Goal: Task Accomplishment & Management: Manage account settings

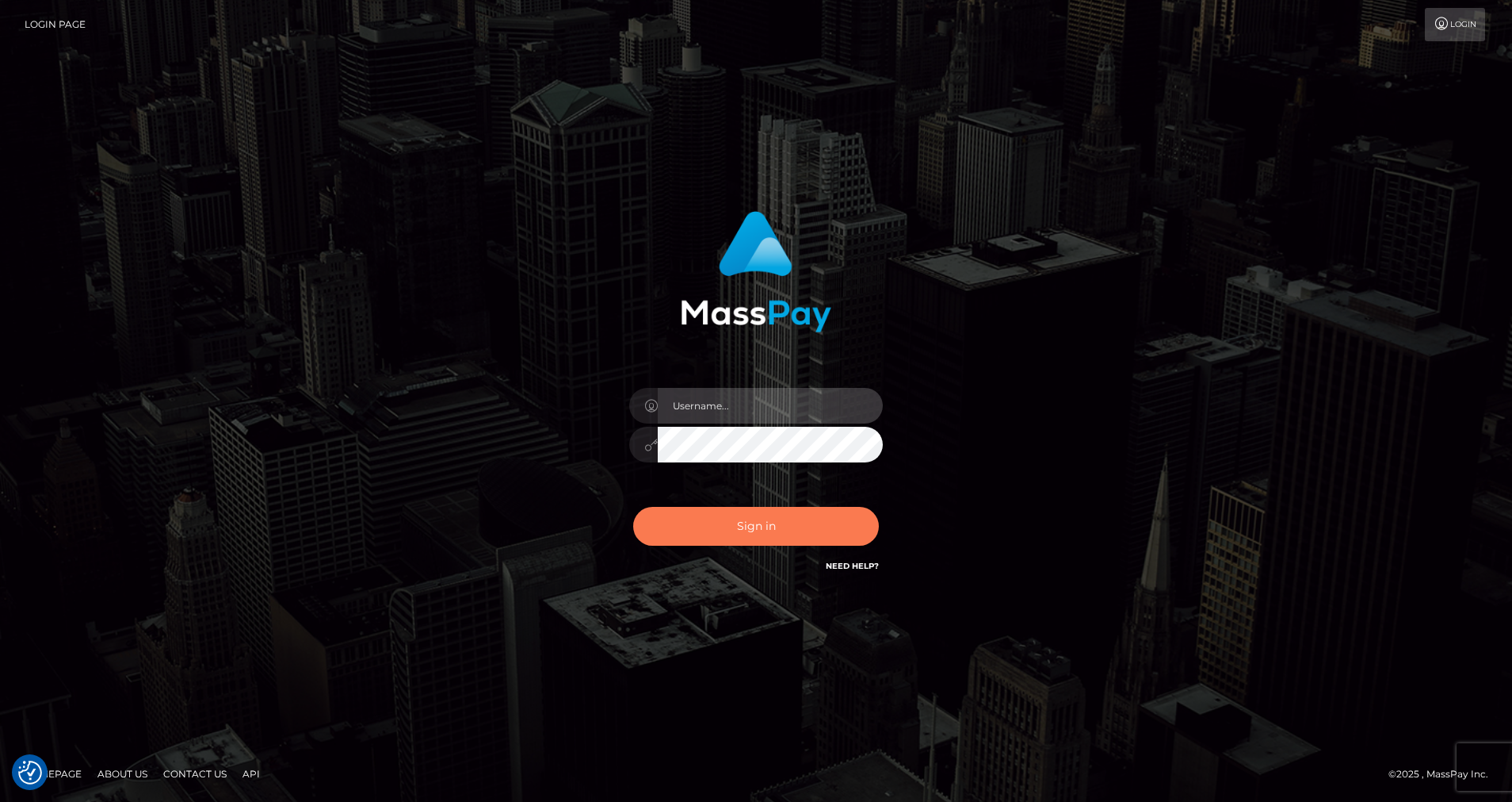
type input "cris.silversocial"
click at [722, 530] on button "Sign in" at bounding box center [756, 525] width 246 height 39
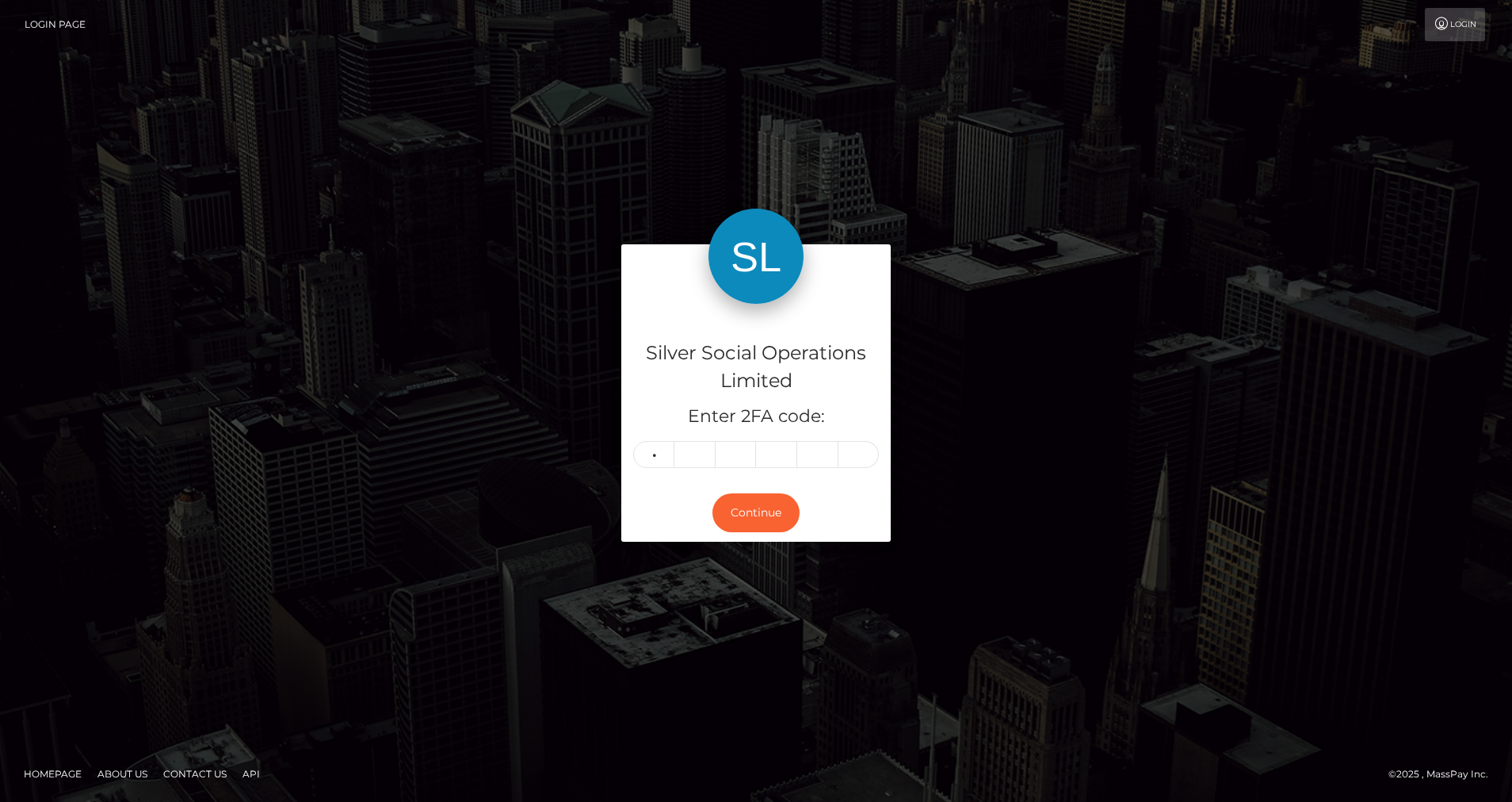
type input "1"
type input "8"
type input "6"
type input "7"
type input "0"
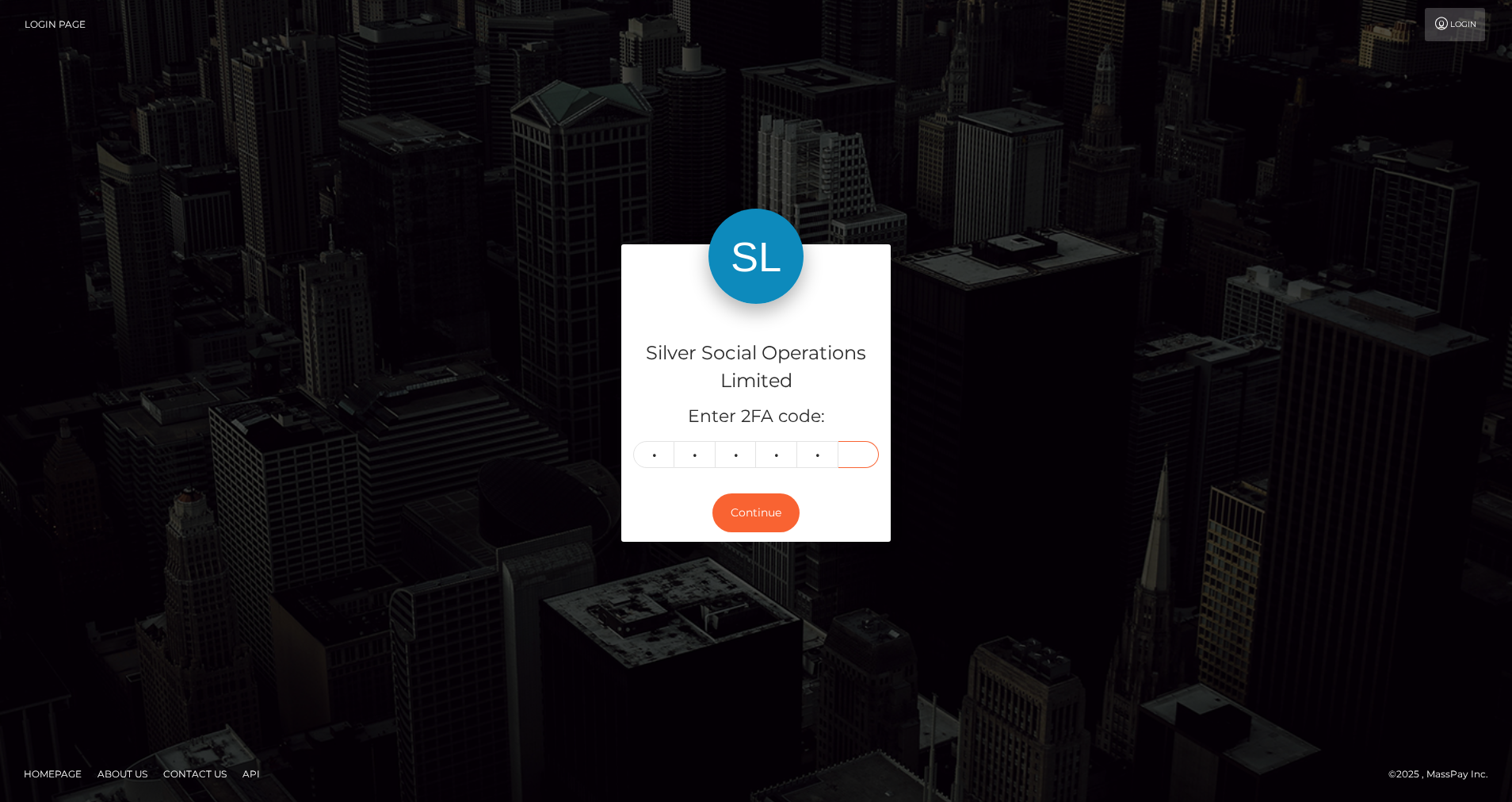
type input "6"
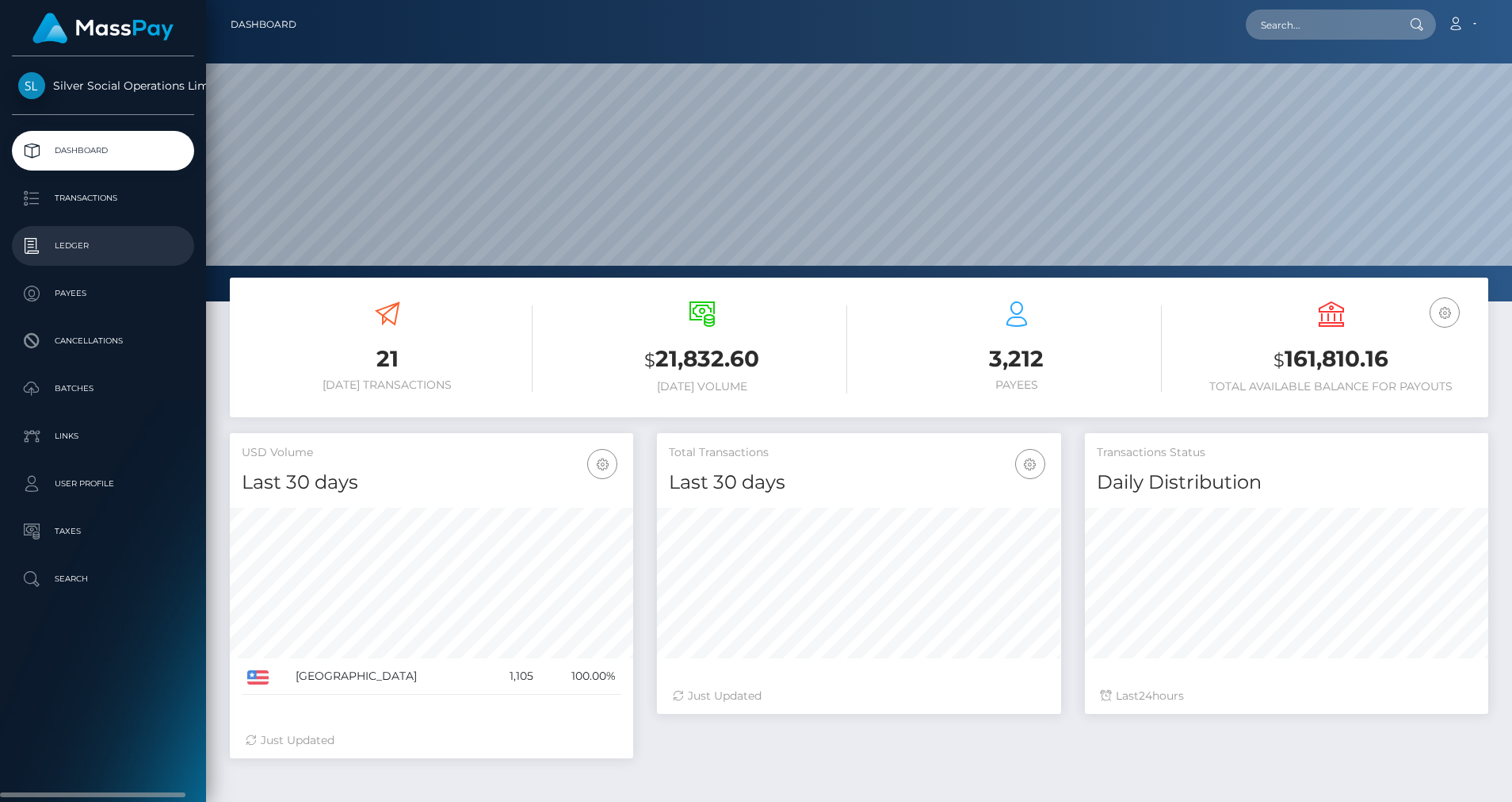
scroll to position [281, 405]
click at [88, 228] on link "Ledger" at bounding box center [103, 246] width 183 height 40
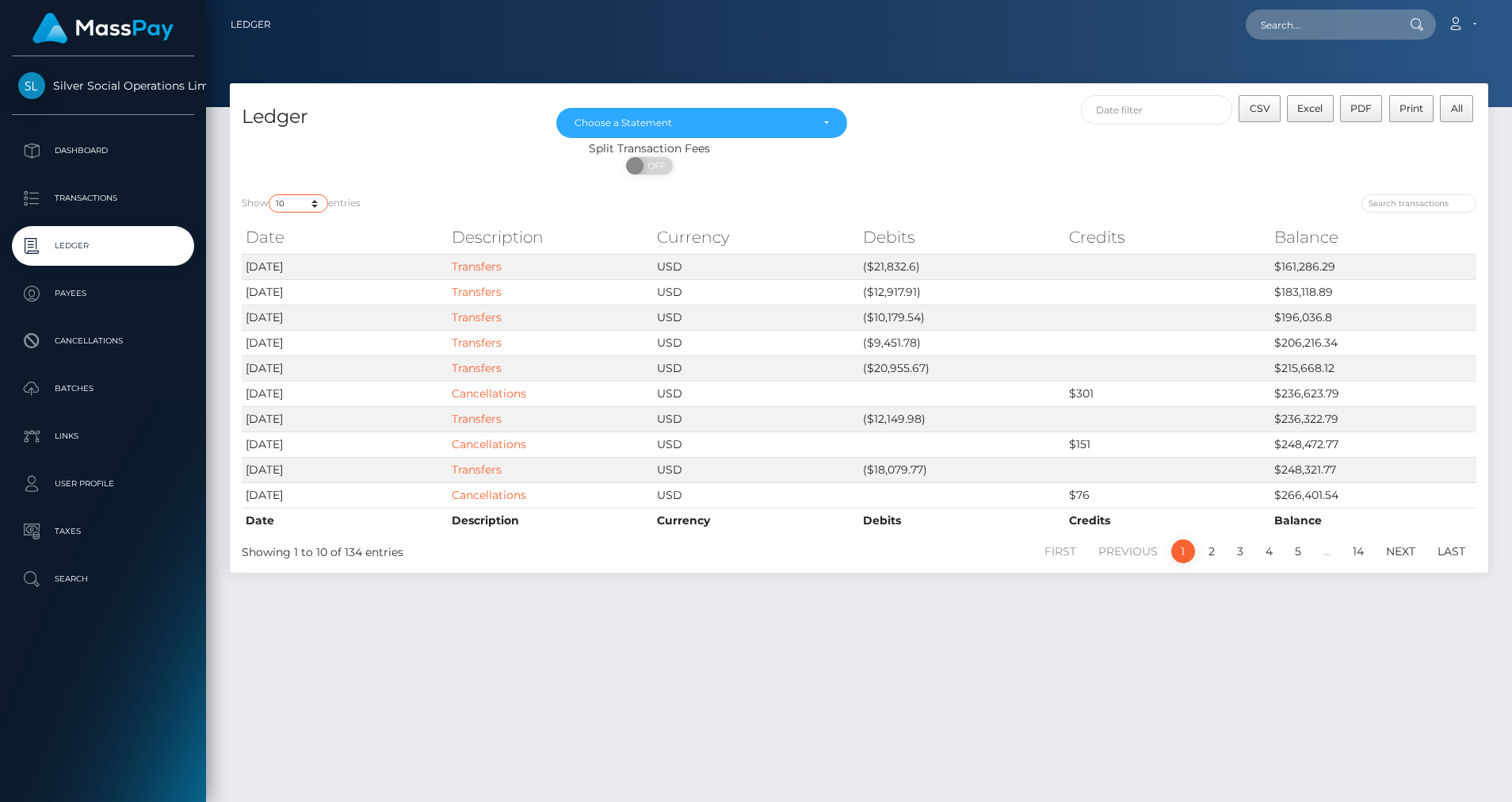
click at [319, 210] on select "10 25 50 100 250" at bounding box center [298, 202] width 59 height 18
select select "25"
click at [270, 194] on select "10 25 50 100 250" at bounding box center [298, 202] width 59 height 18
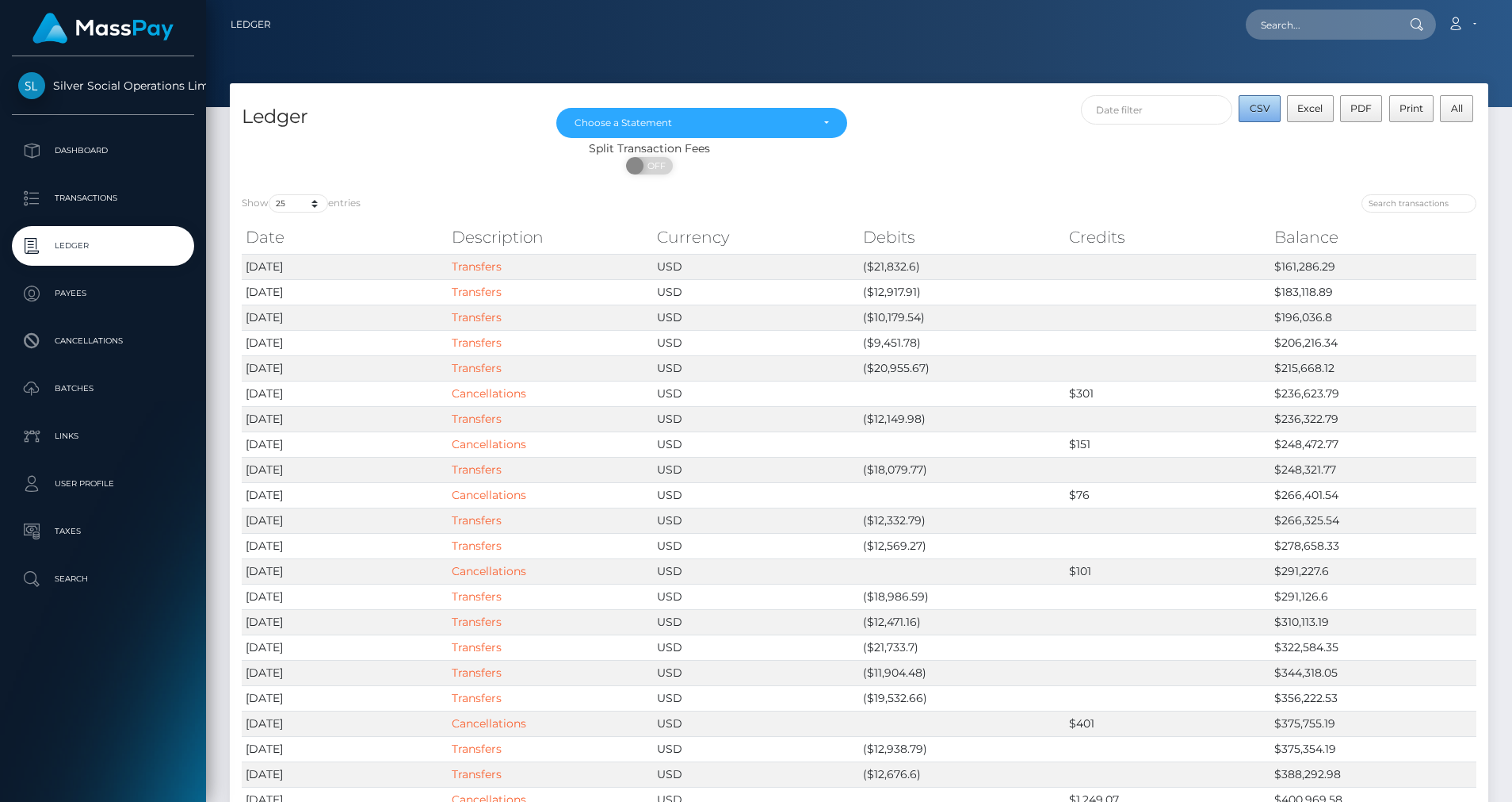
click at [1264, 98] on button "CSV" at bounding box center [1260, 108] width 42 height 27
click at [684, 109] on div "Choose a Statement" at bounding box center [701, 123] width 291 height 30
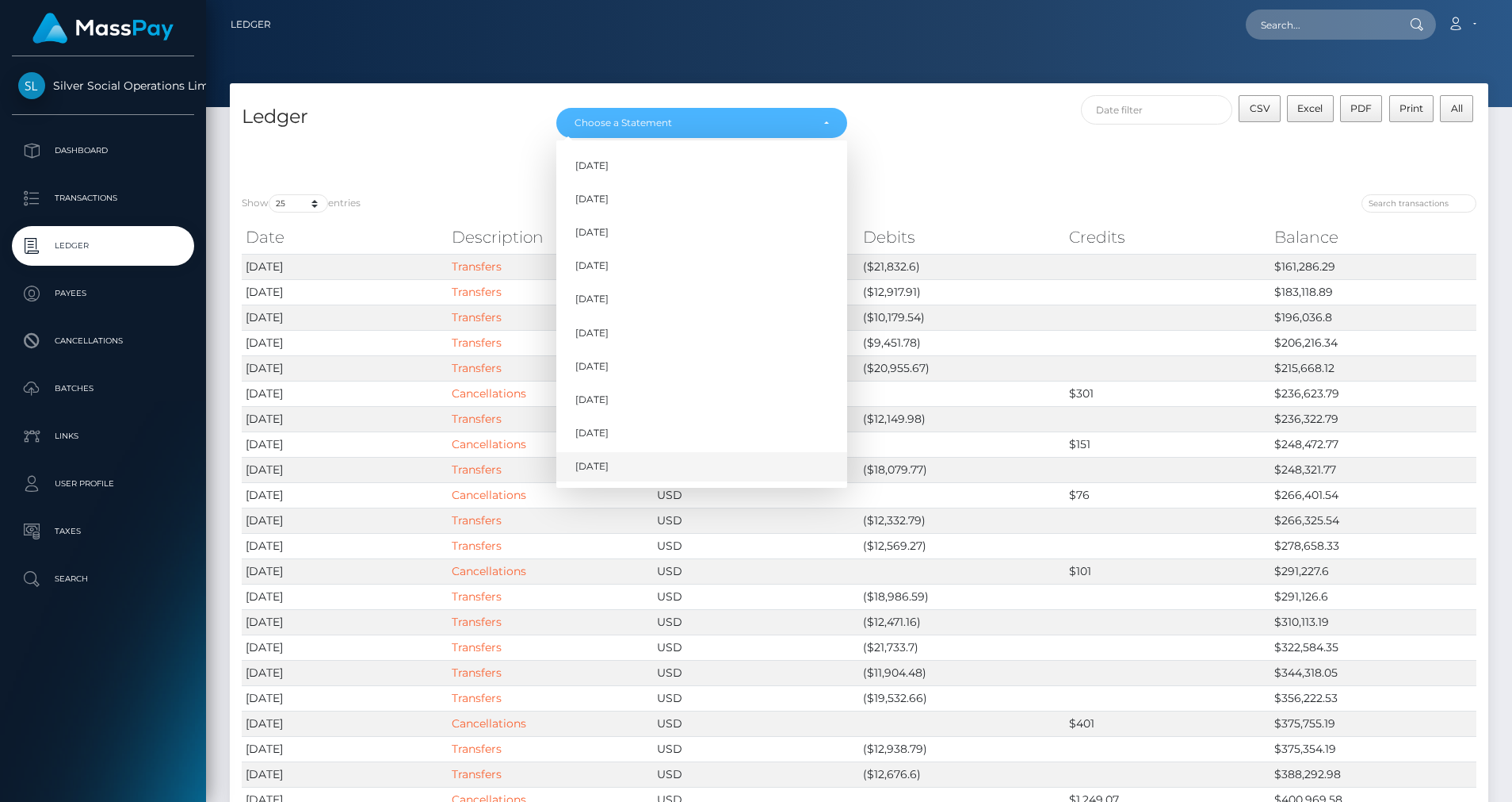
click at [590, 465] on span "Oct 2025" at bounding box center [592, 466] width 33 height 14
select select "Oct 2025"
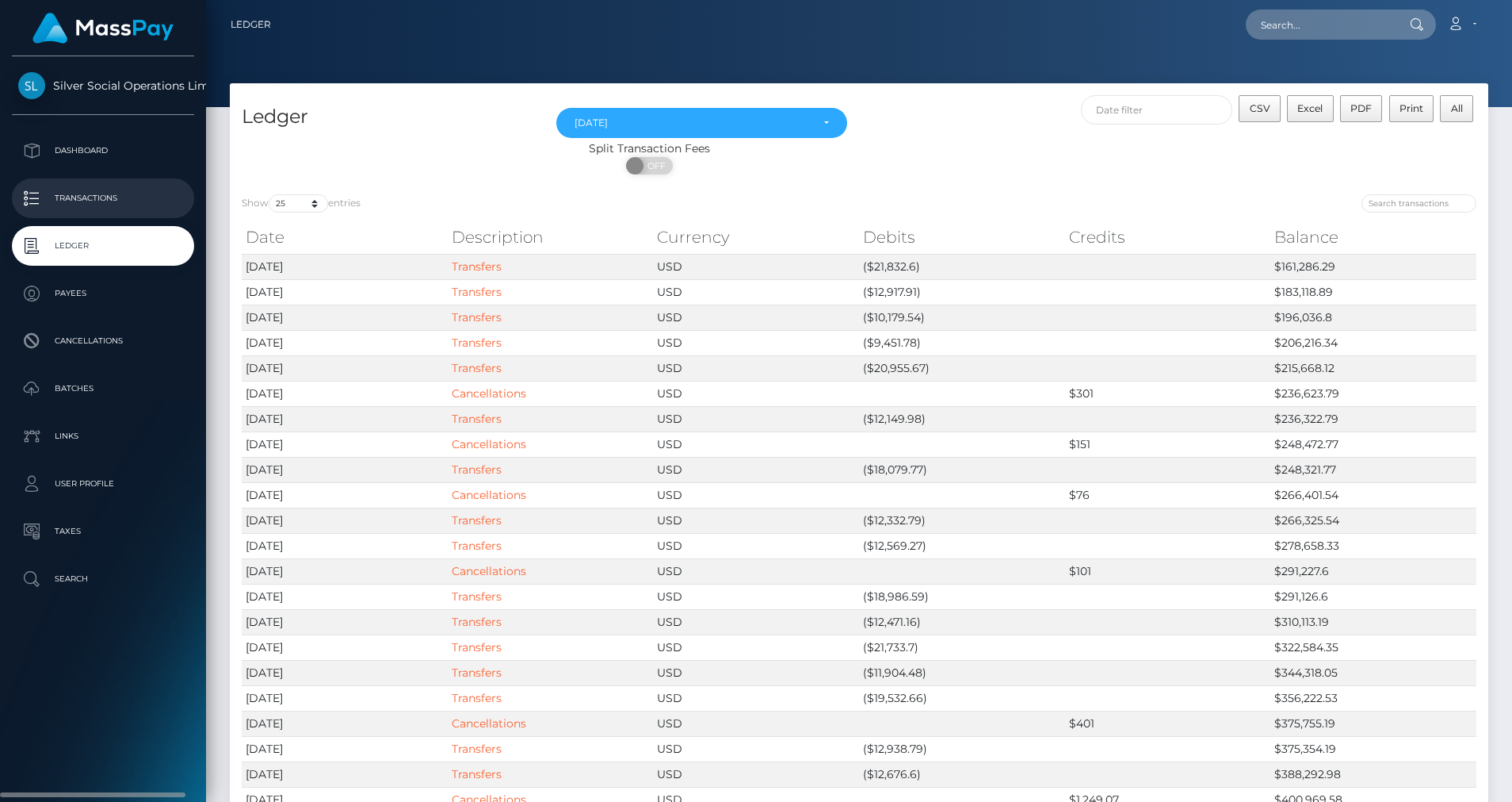
click at [98, 200] on p "Transactions" at bounding box center [103, 198] width 169 height 24
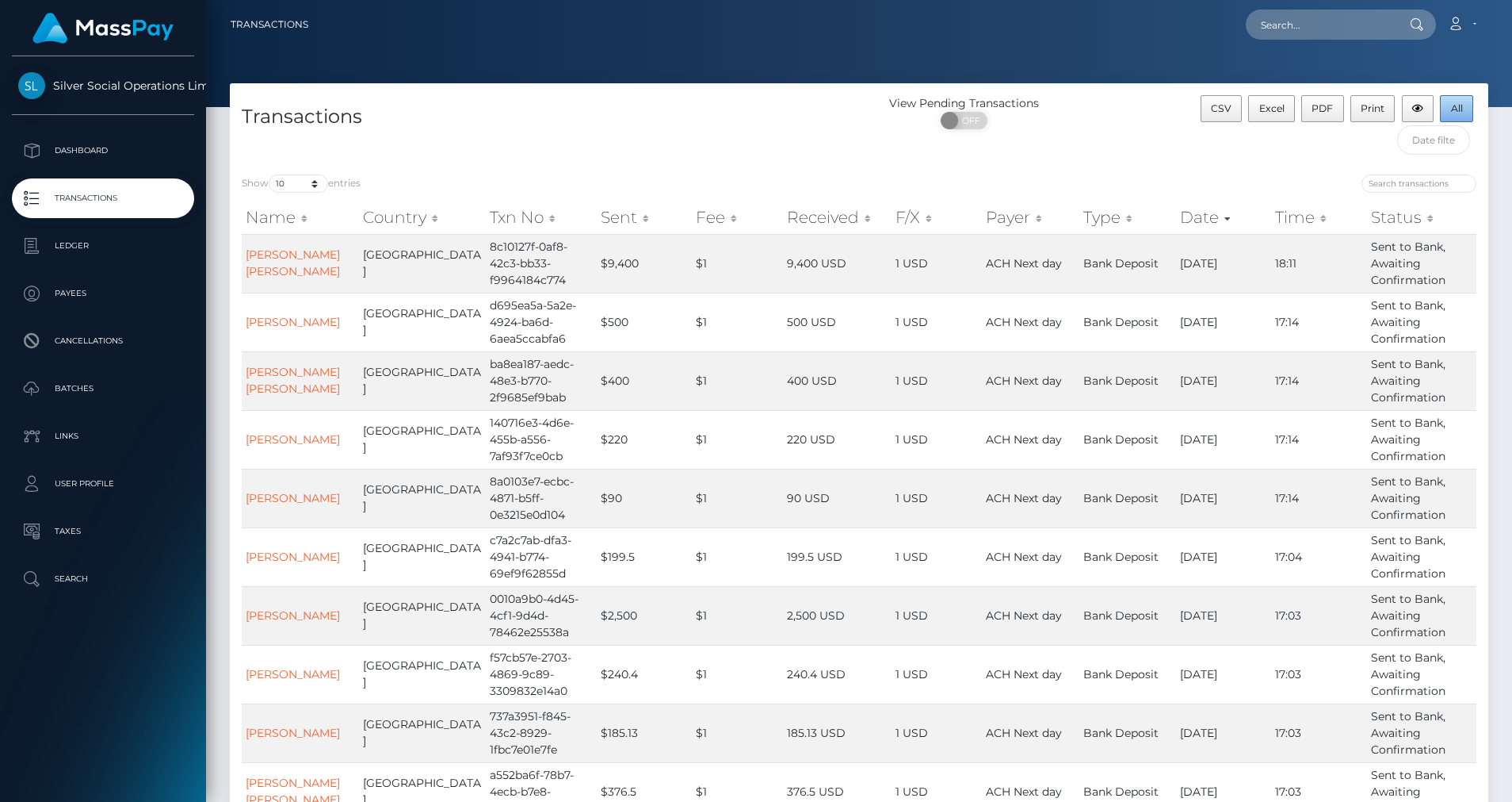
click at [1450, 115] on button "All" at bounding box center [1456, 108] width 33 height 27
